Goal: Check status: Check status

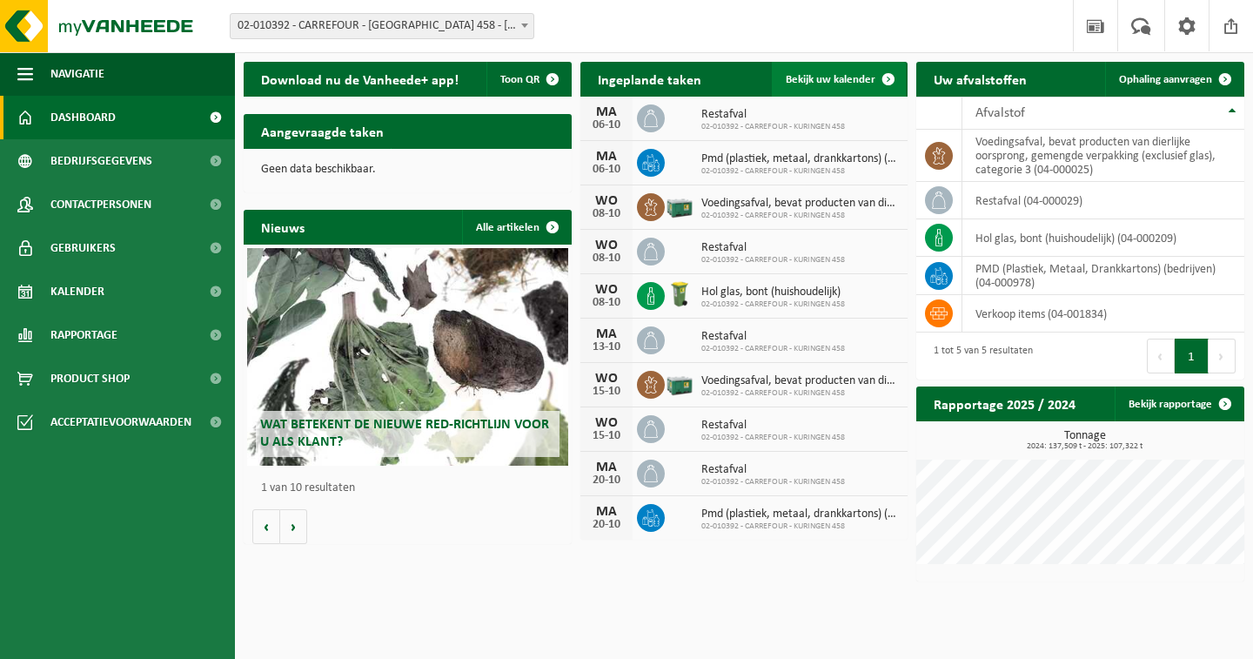
click at [822, 76] on span "Bekijk uw kalender" at bounding box center [831, 79] width 90 height 11
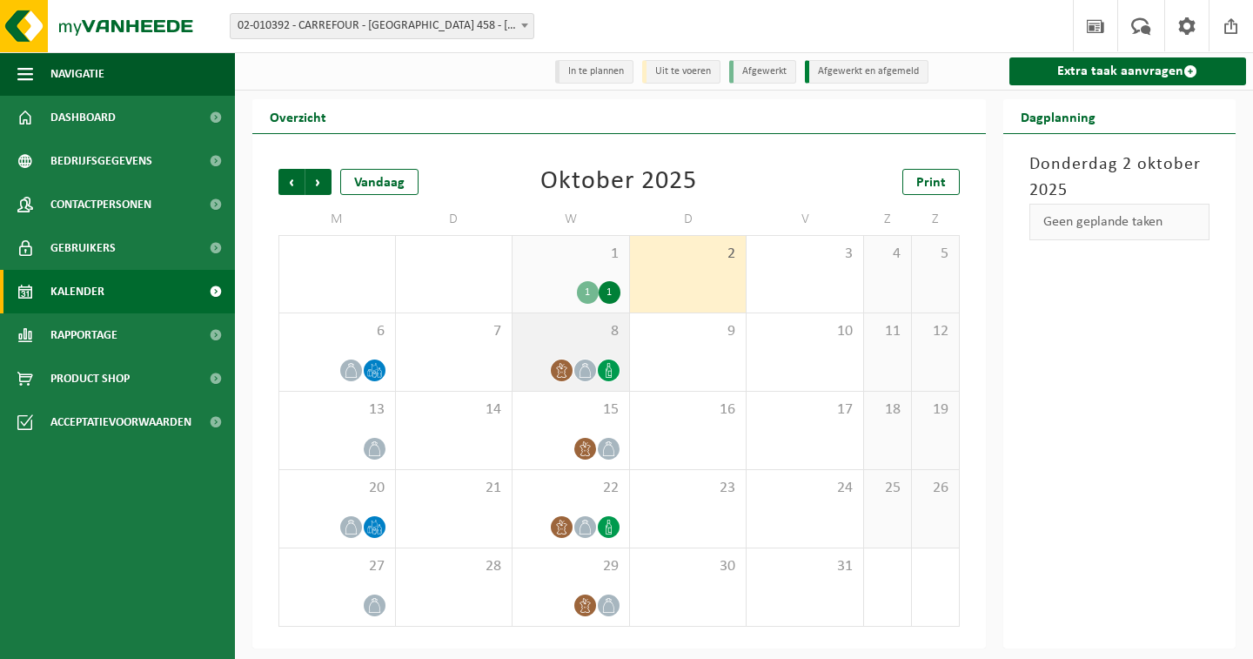
click at [596, 340] on span "8" at bounding box center [570, 331] width 99 height 19
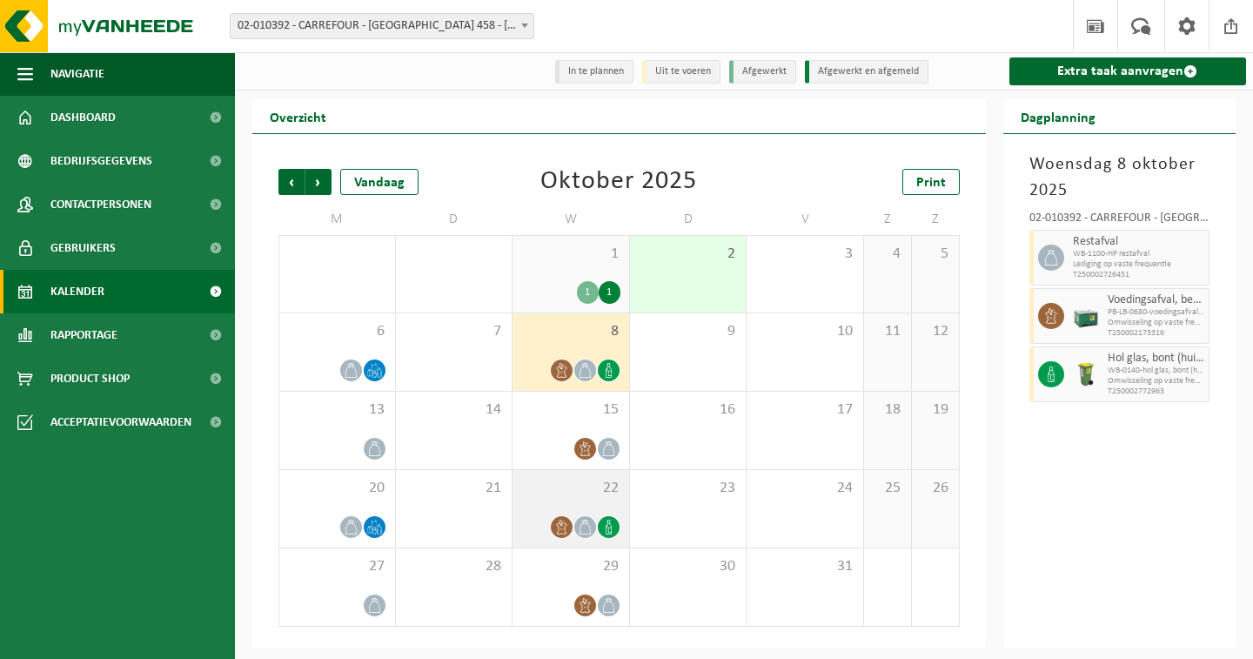
click at [581, 503] on div "22" at bounding box center [570, 508] width 117 height 77
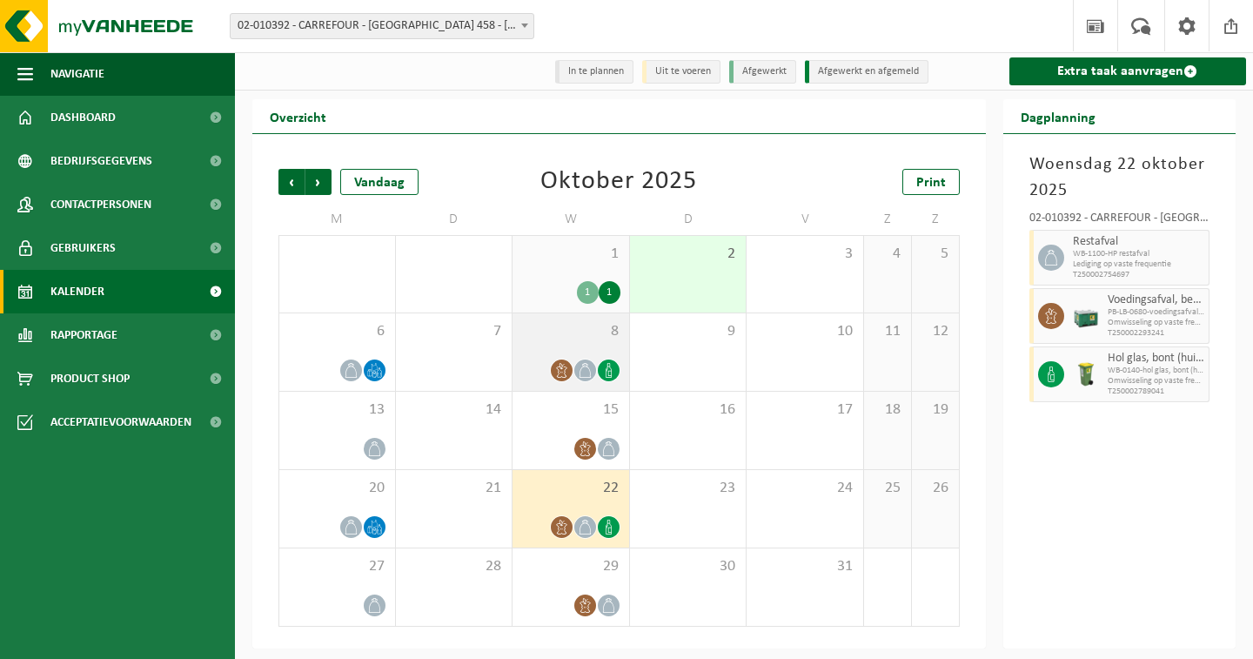
click at [578, 334] on span "8" at bounding box center [570, 331] width 99 height 19
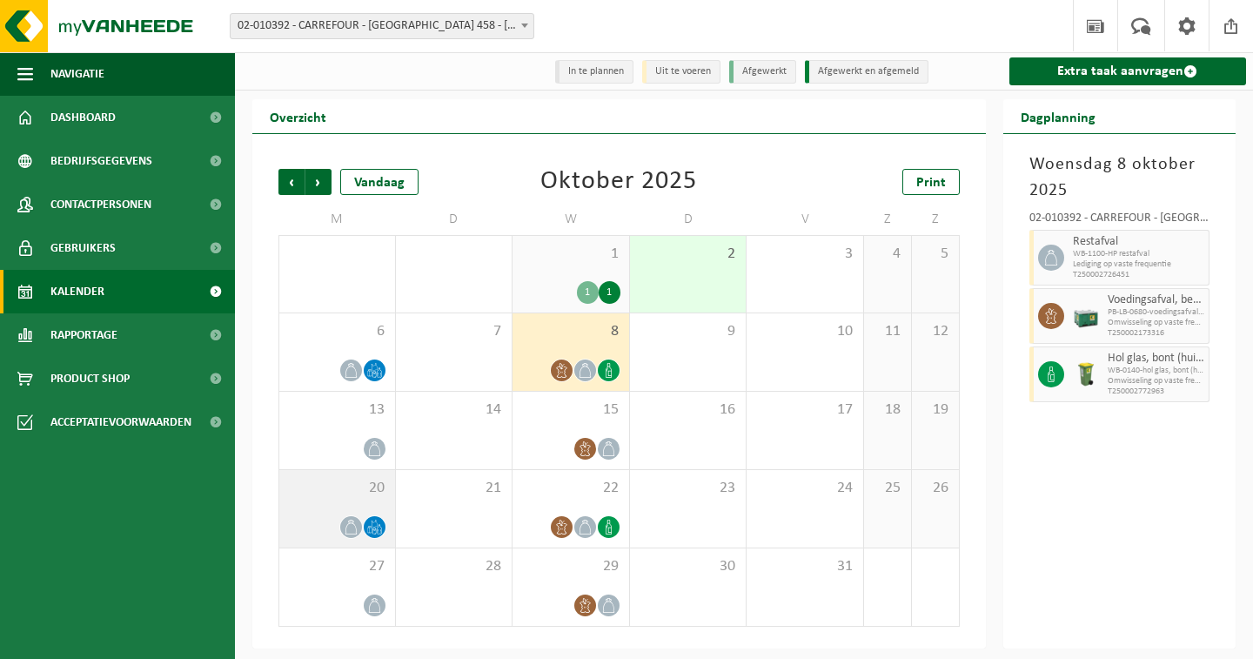
click at [379, 538] on div at bounding box center [337, 526] width 98 height 23
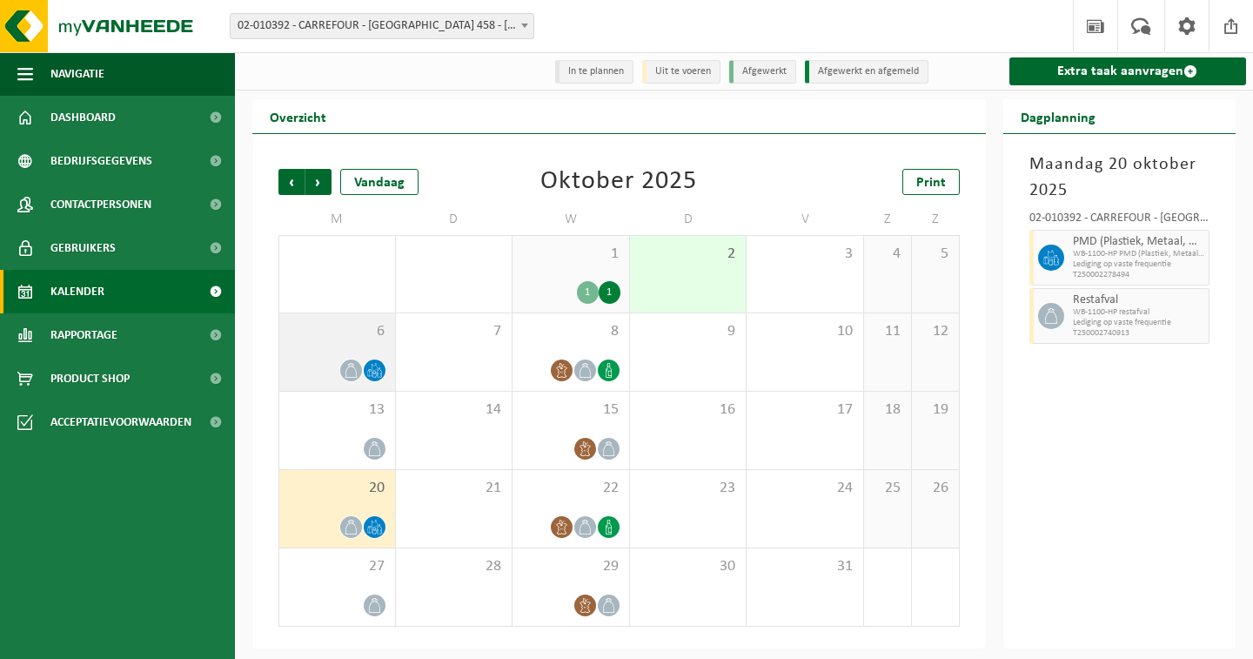
click at [351, 337] on span "6" at bounding box center [337, 331] width 98 height 19
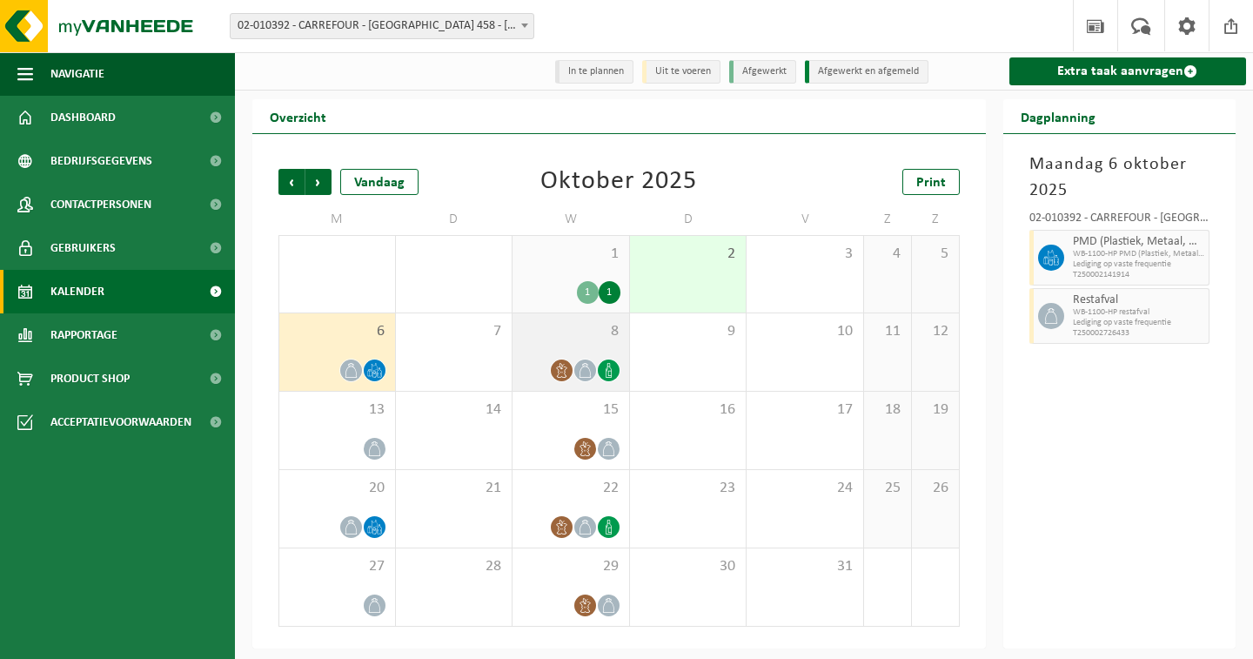
click at [566, 336] on span "8" at bounding box center [570, 331] width 99 height 19
